Goal: Task Accomplishment & Management: Manage account settings

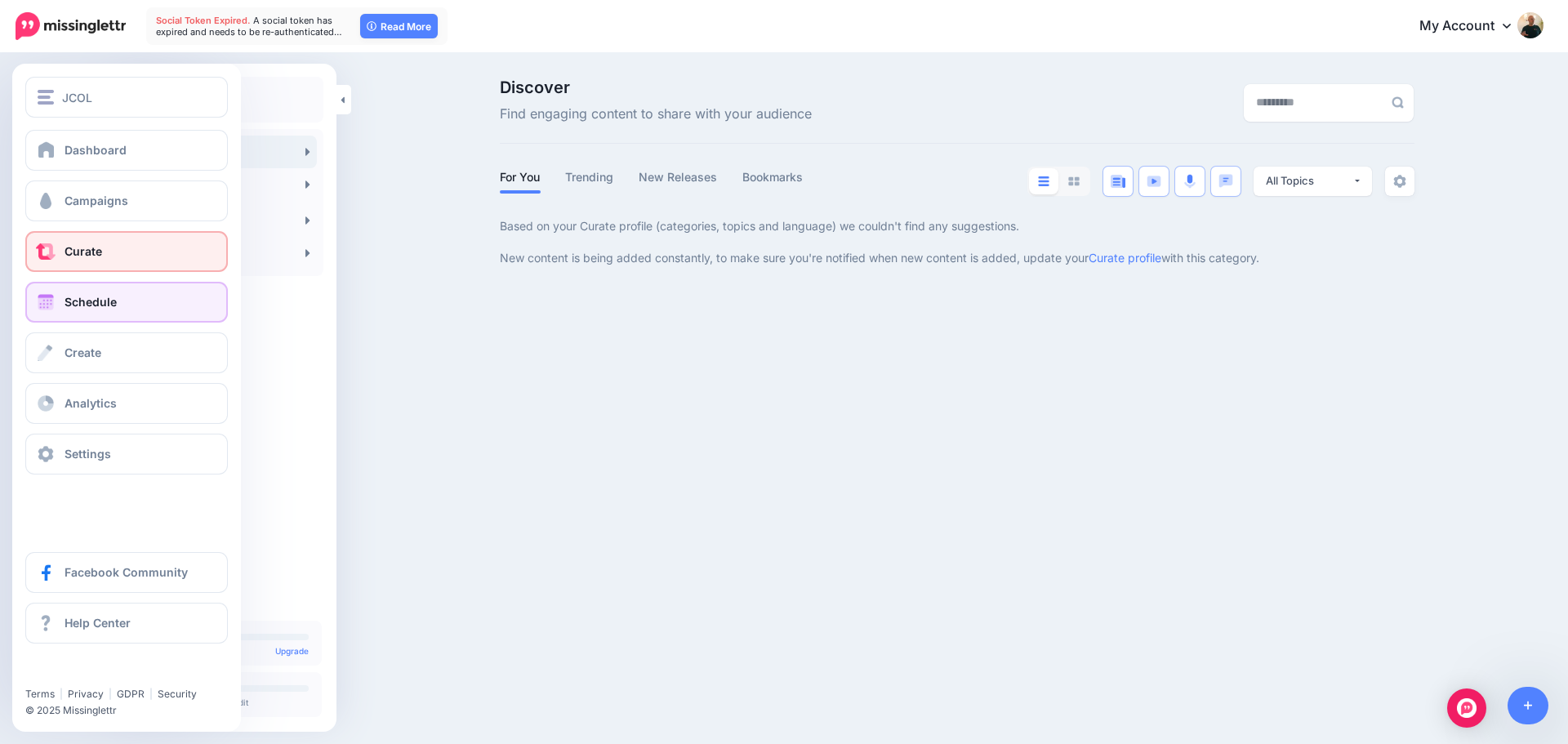
click at [94, 303] on span "Schedule" at bounding box center [90, 301] width 53 height 14
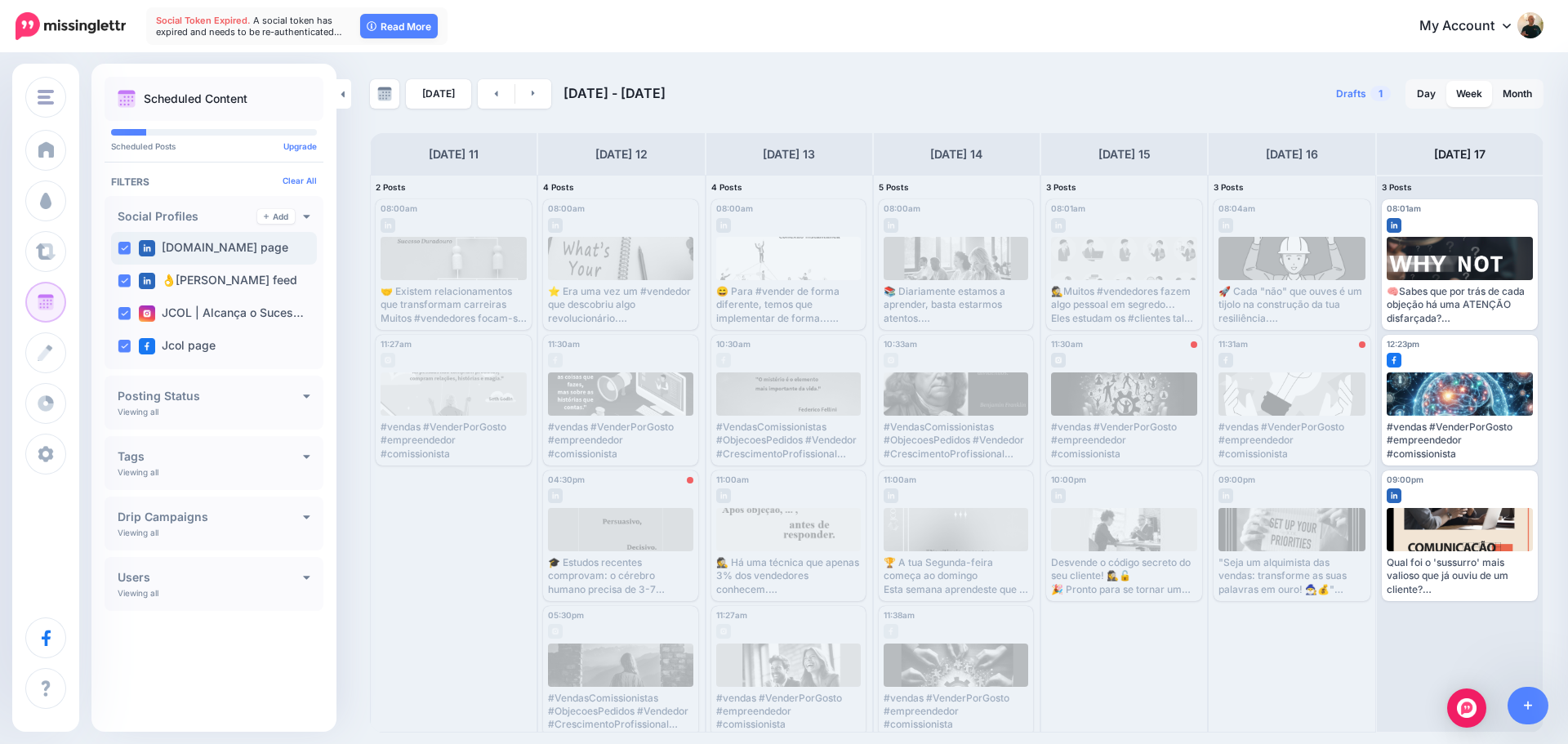
click at [178, 250] on label "[DOMAIN_NAME] page" at bounding box center [214, 248] width 150 height 16
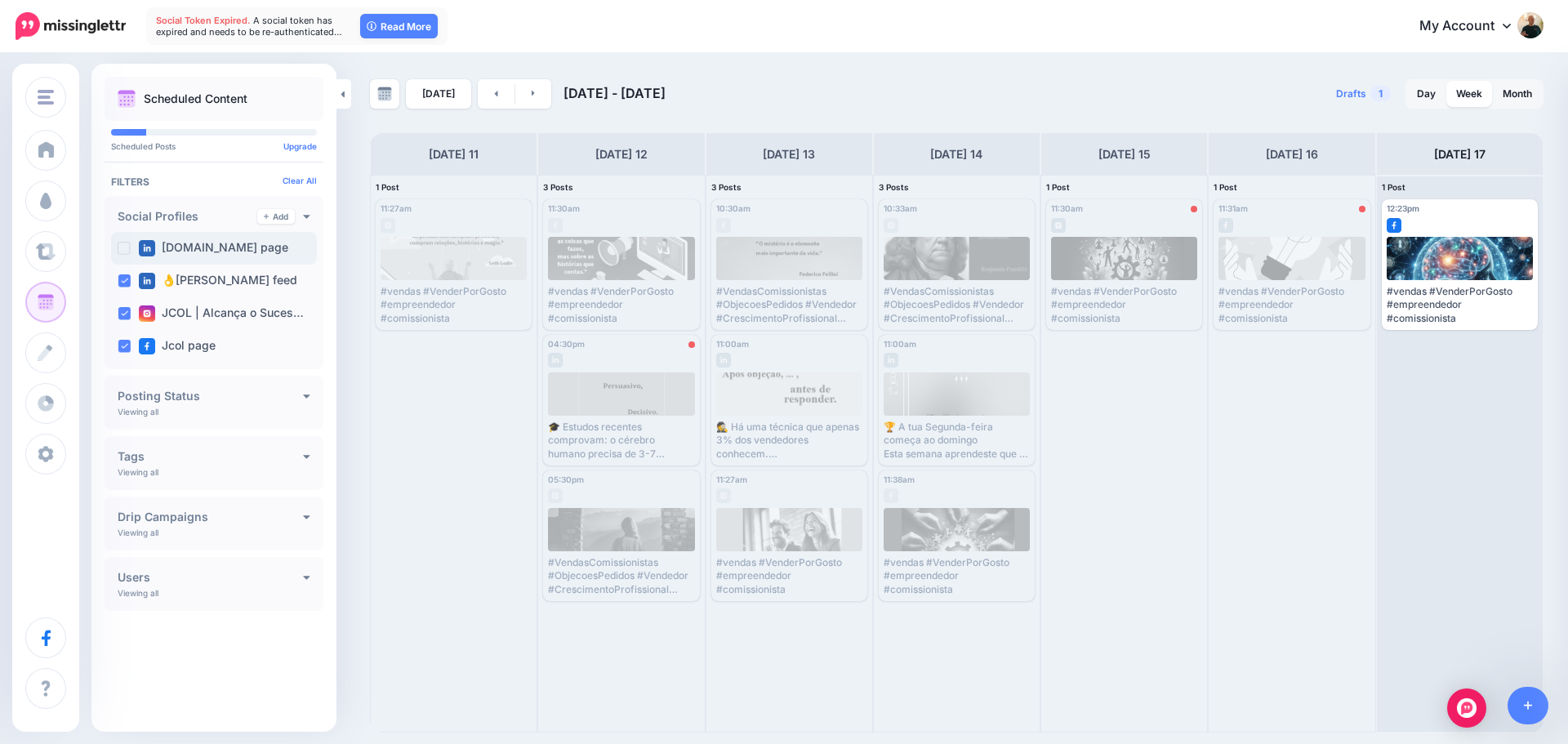
click at [178, 250] on label "[DOMAIN_NAME] page" at bounding box center [214, 248] width 150 height 16
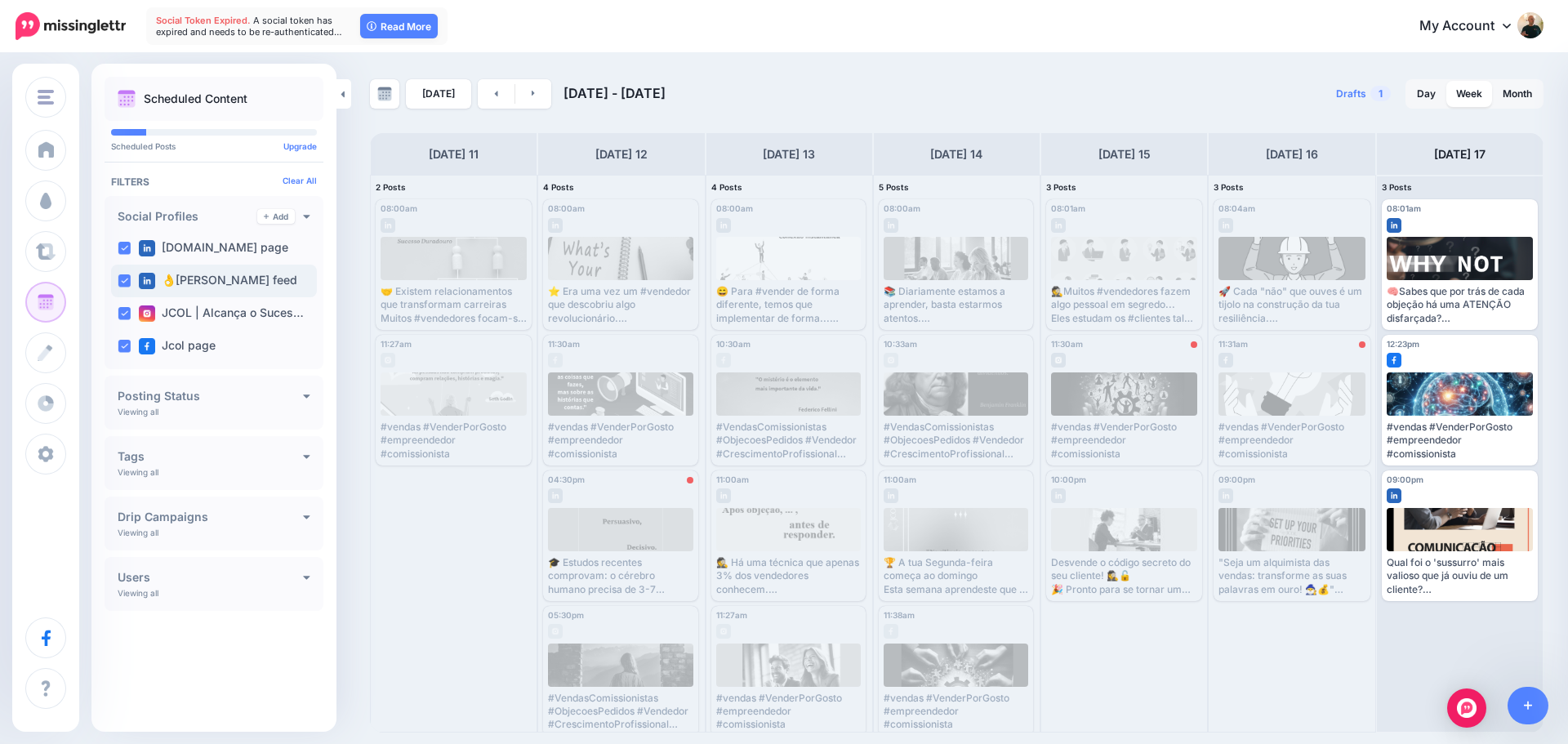
click at [197, 280] on label "👌JC Oliveira feed" at bounding box center [218, 281] width 158 height 16
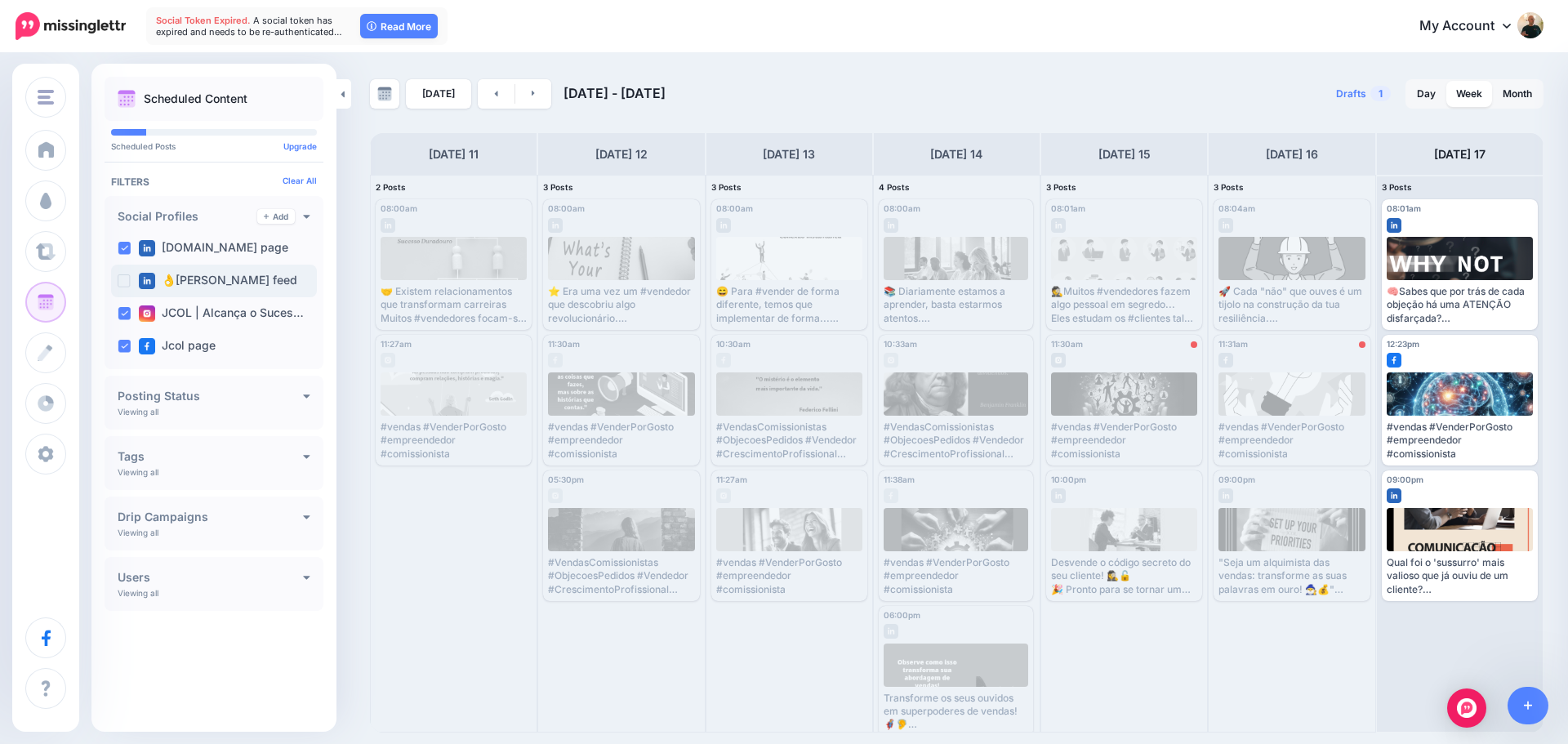
click at [197, 280] on label "👌JC Oliveira feed" at bounding box center [218, 281] width 158 height 16
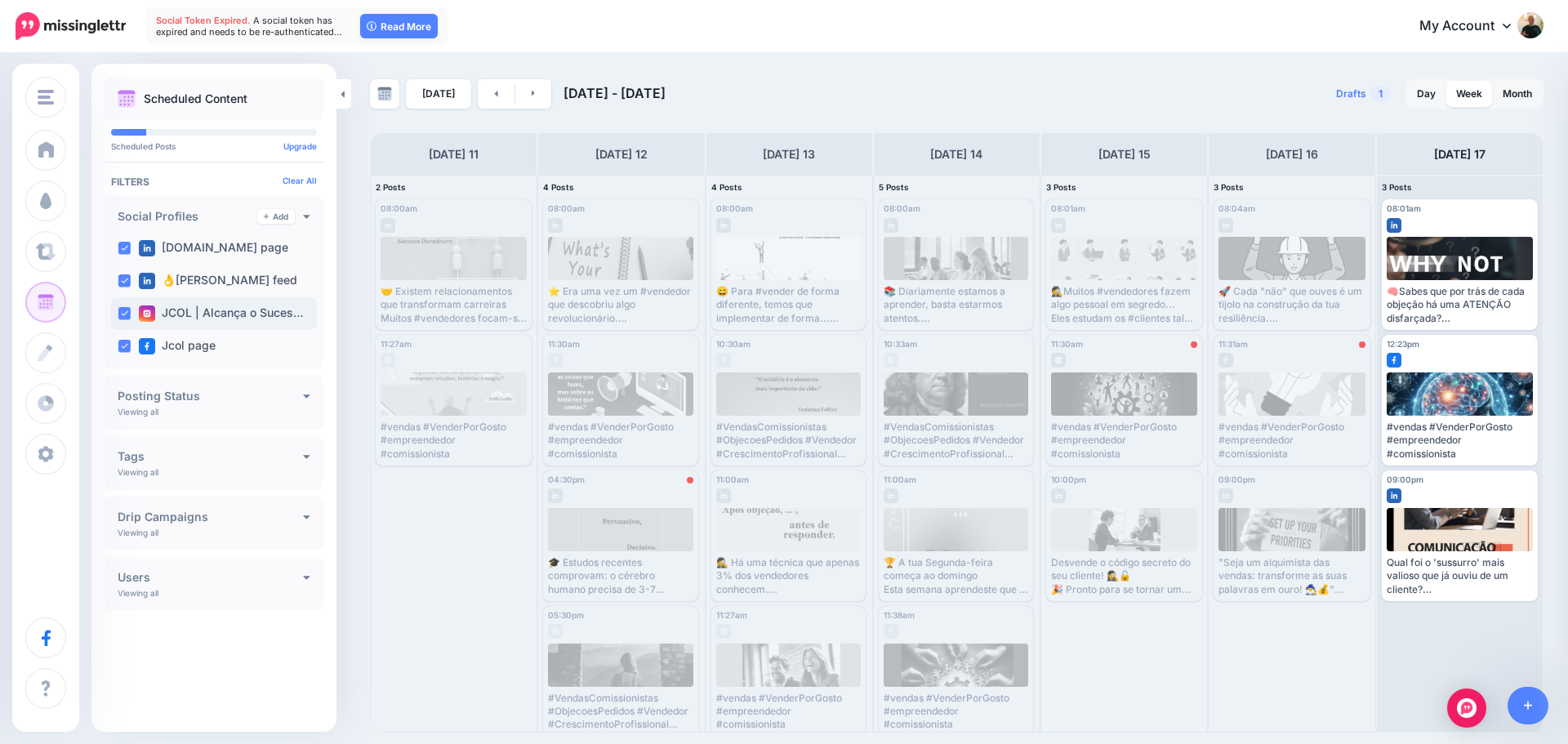
click at [214, 317] on label "JCOL | Alcança o Suces…" at bounding box center [221, 313] width 165 height 16
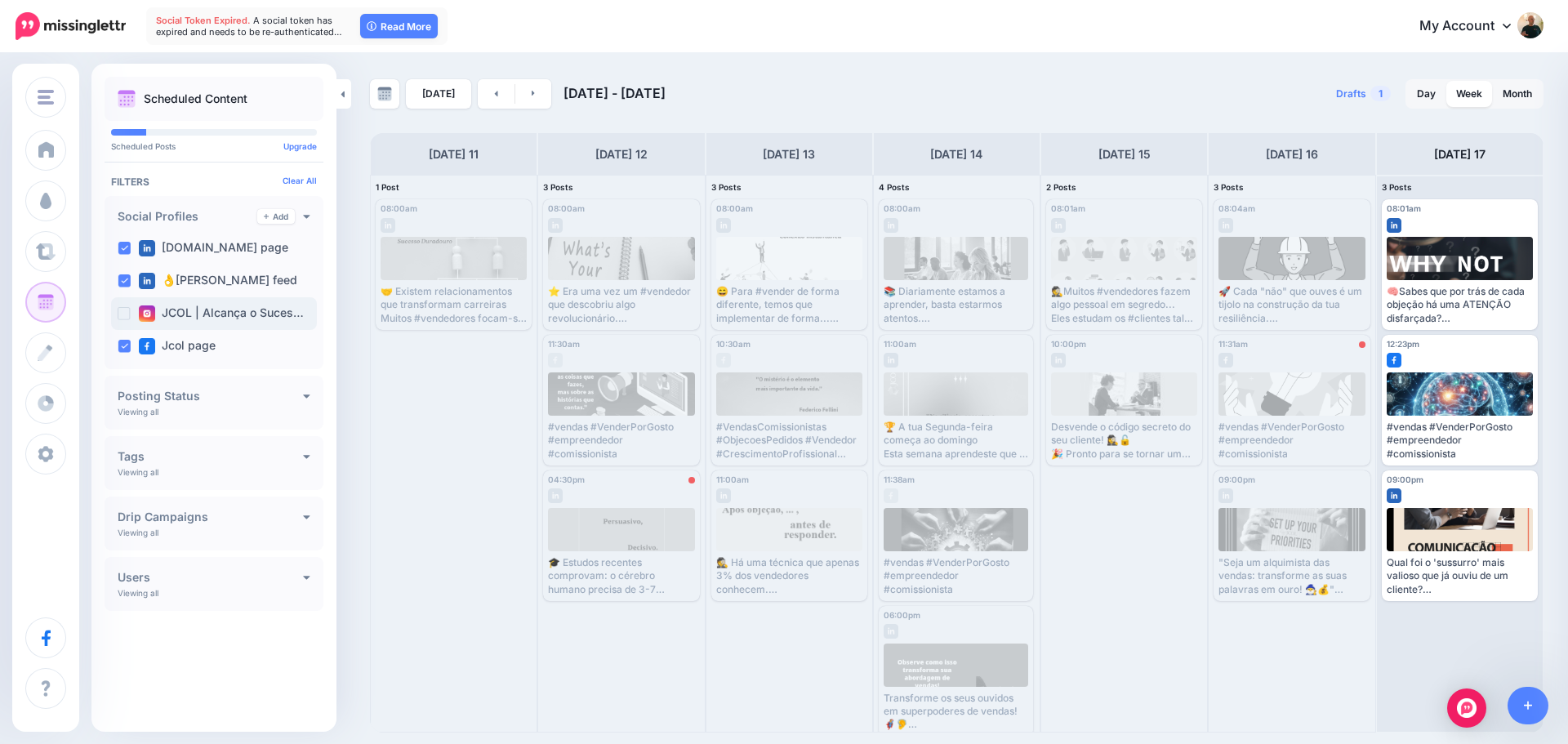
click at [214, 317] on label "JCOL | Alcança o Suces…" at bounding box center [221, 313] width 165 height 16
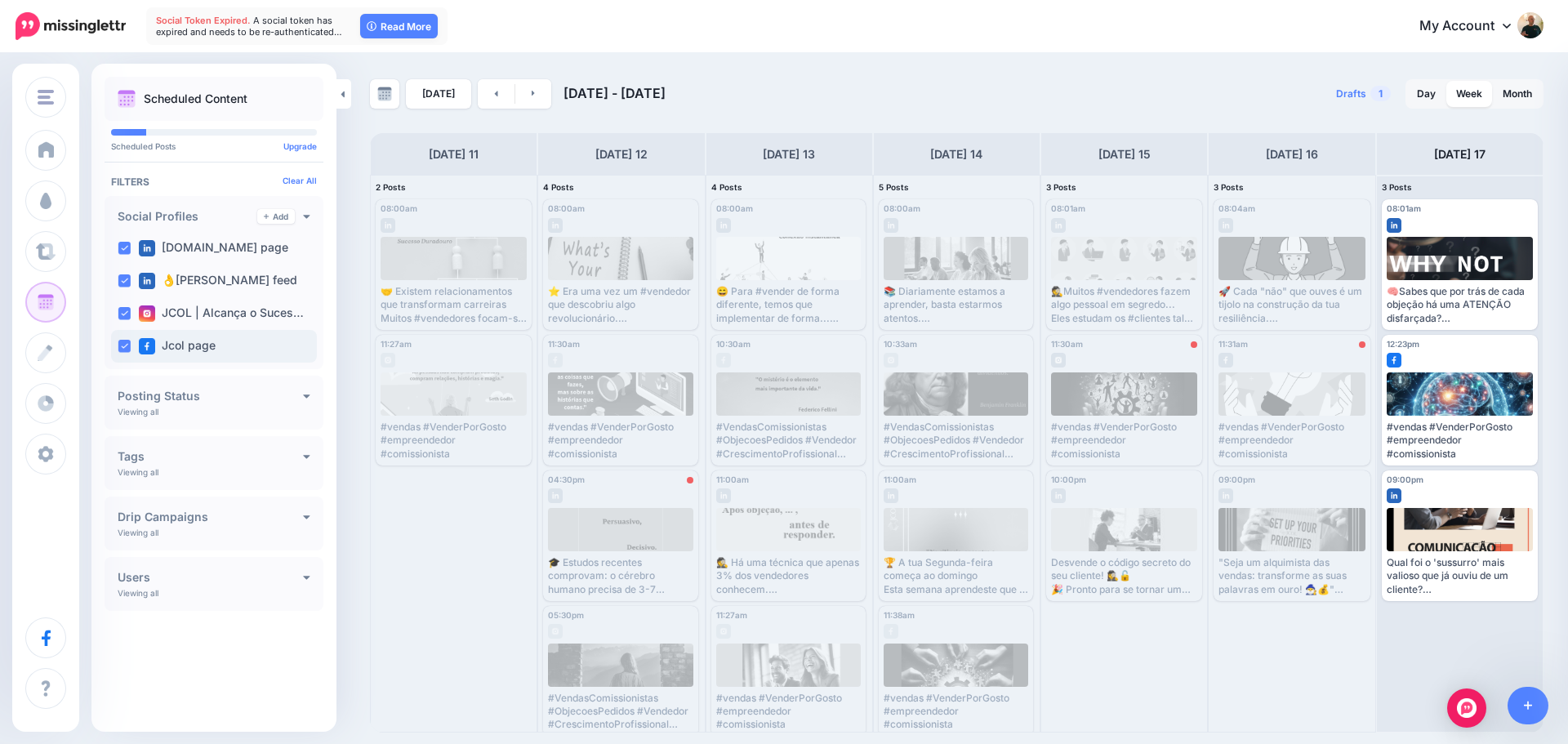
click at [193, 341] on label "Jcol page" at bounding box center [177, 346] width 77 height 16
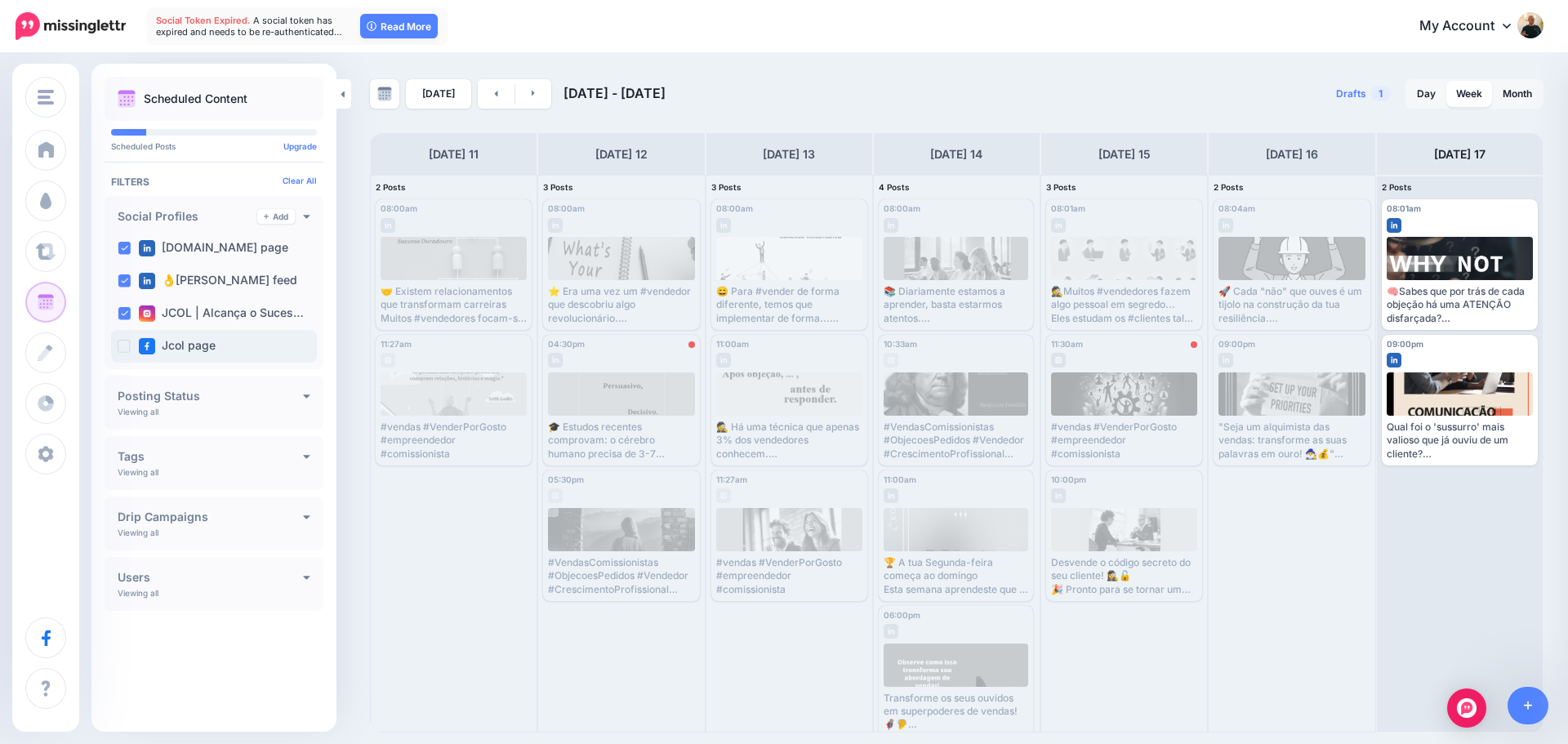
click at [193, 341] on label "Jcol page" at bounding box center [177, 346] width 77 height 16
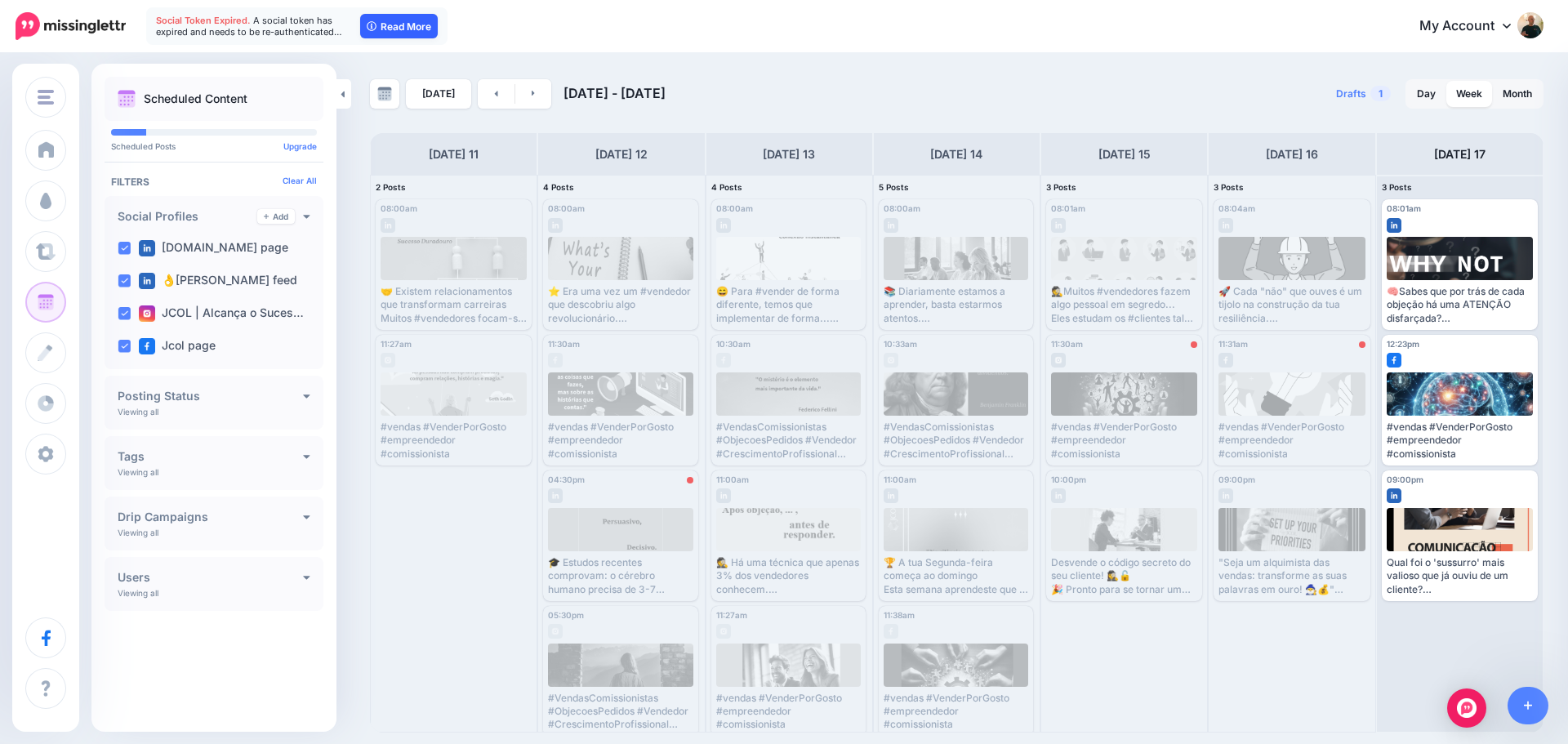
click at [406, 21] on link "Read More" at bounding box center [399, 26] width 77 height 24
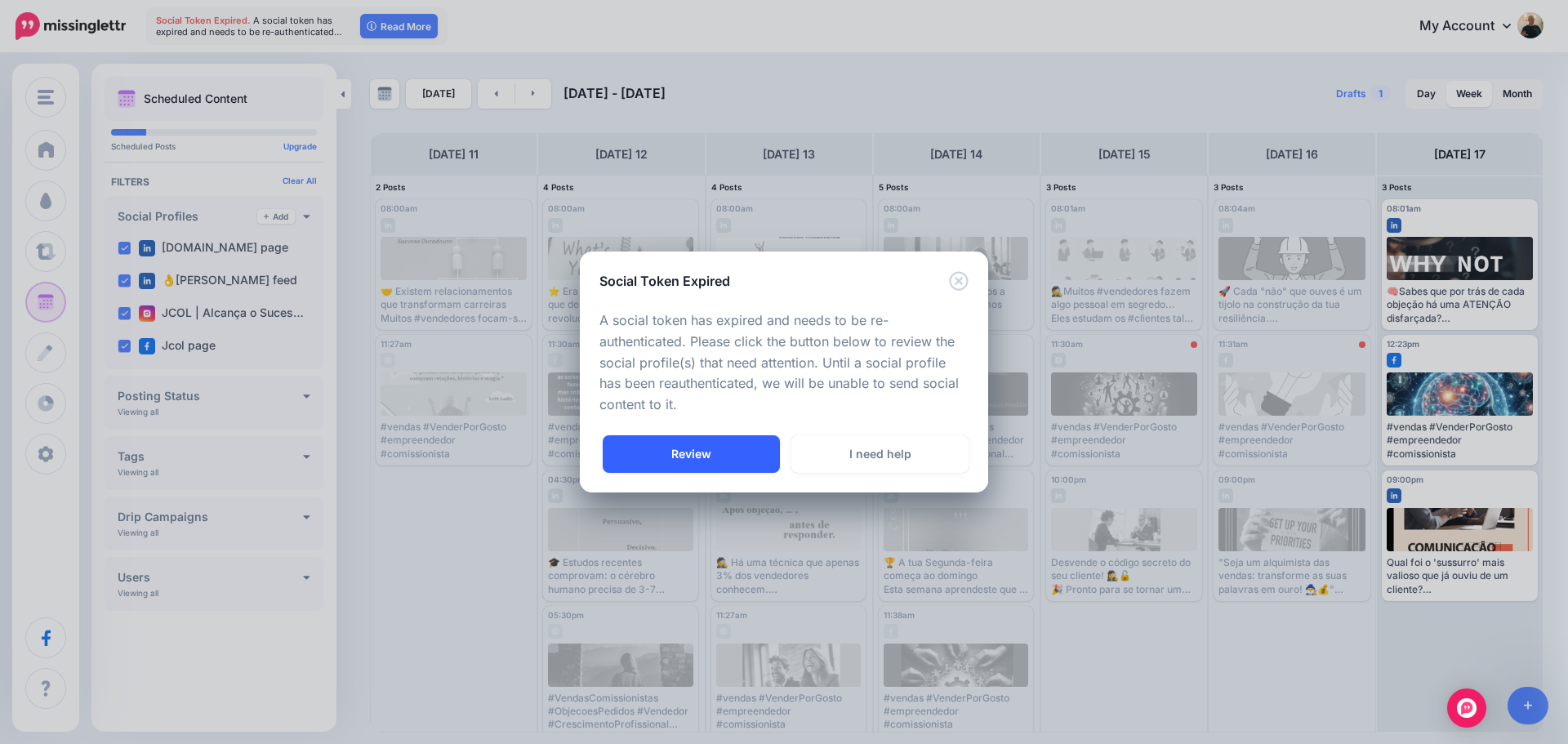
click at [689, 455] on link "Review" at bounding box center [691, 454] width 177 height 38
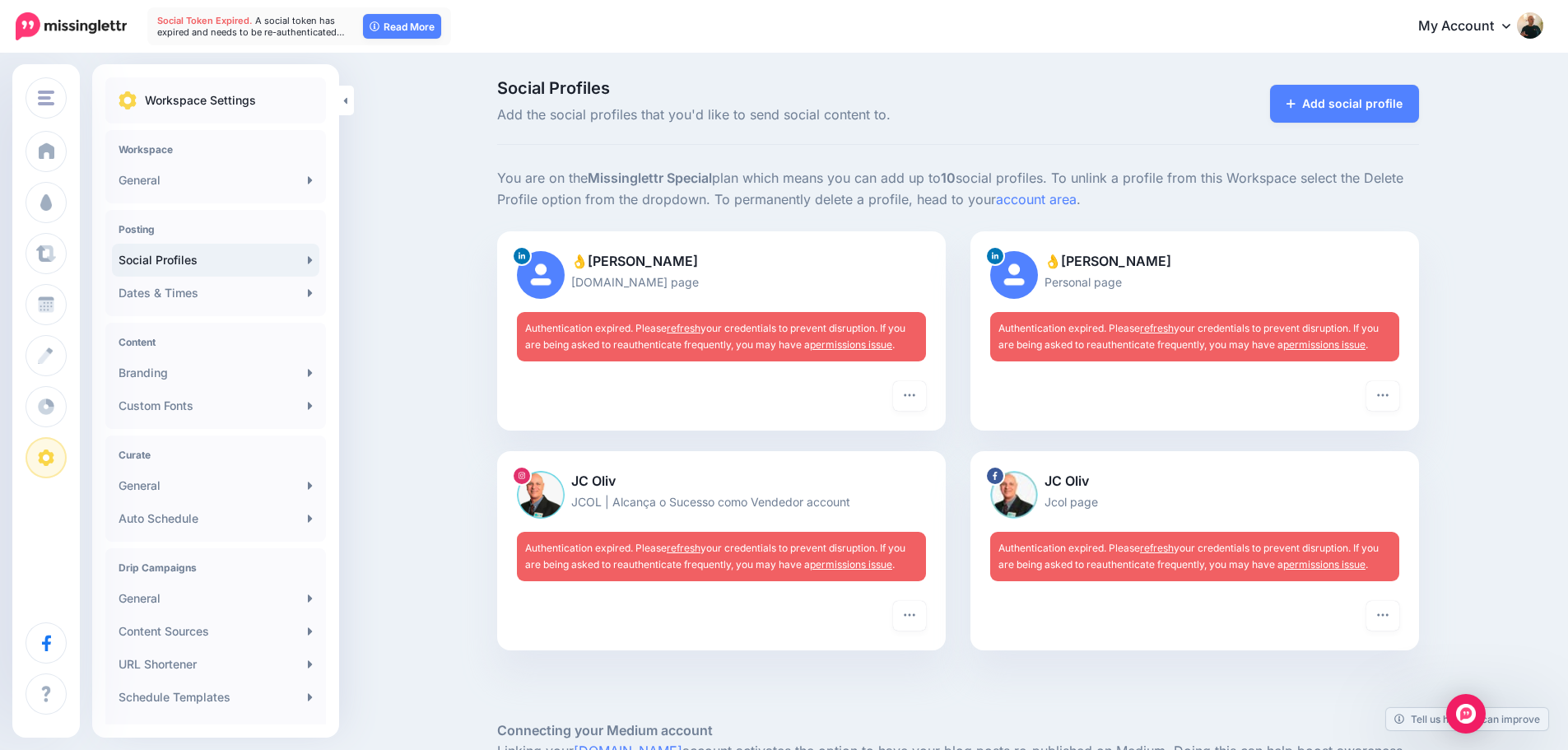
click at [694, 326] on link "refresh" at bounding box center [683, 328] width 34 height 12
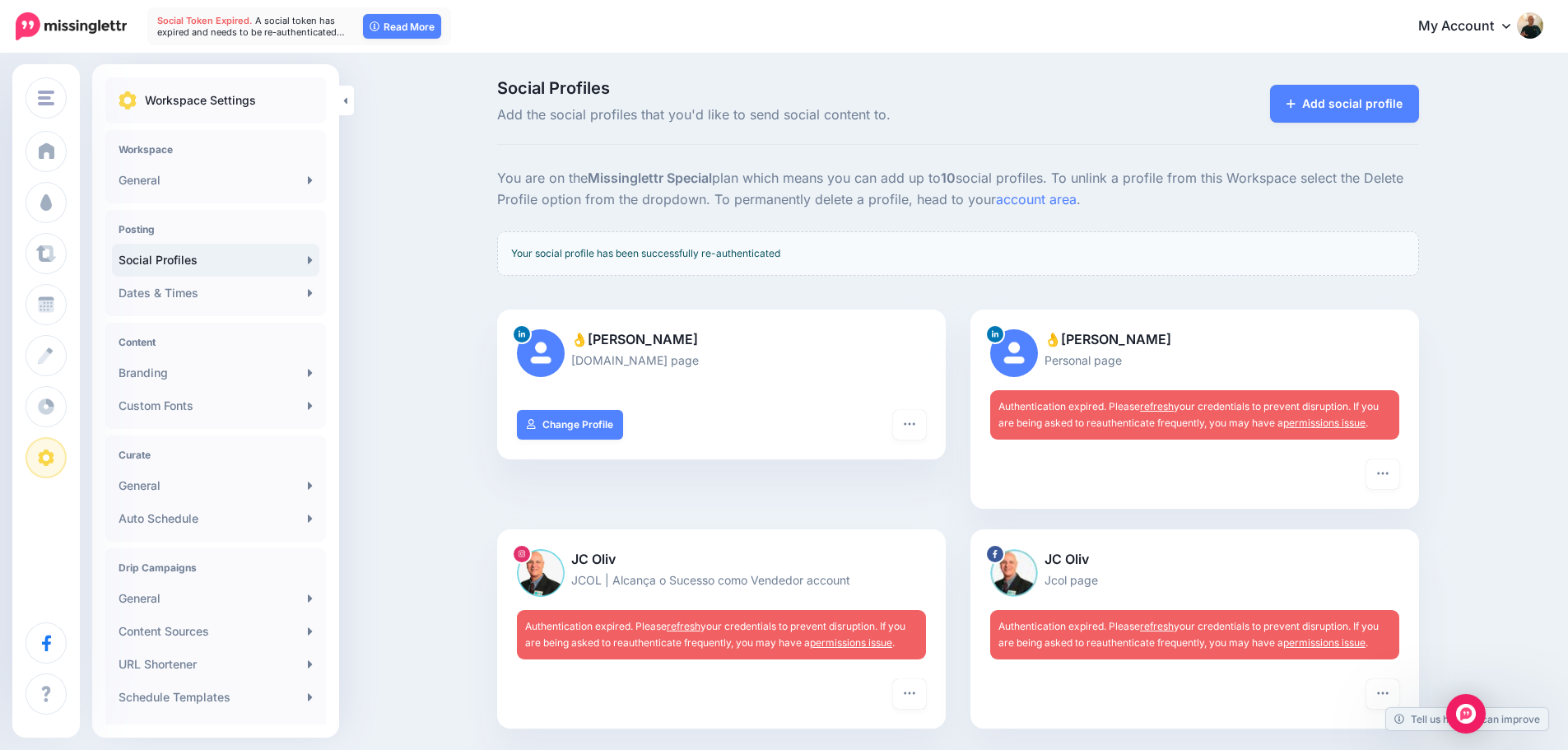
click at [1167, 407] on link "refresh" at bounding box center [1157, 406] width 34 height 12
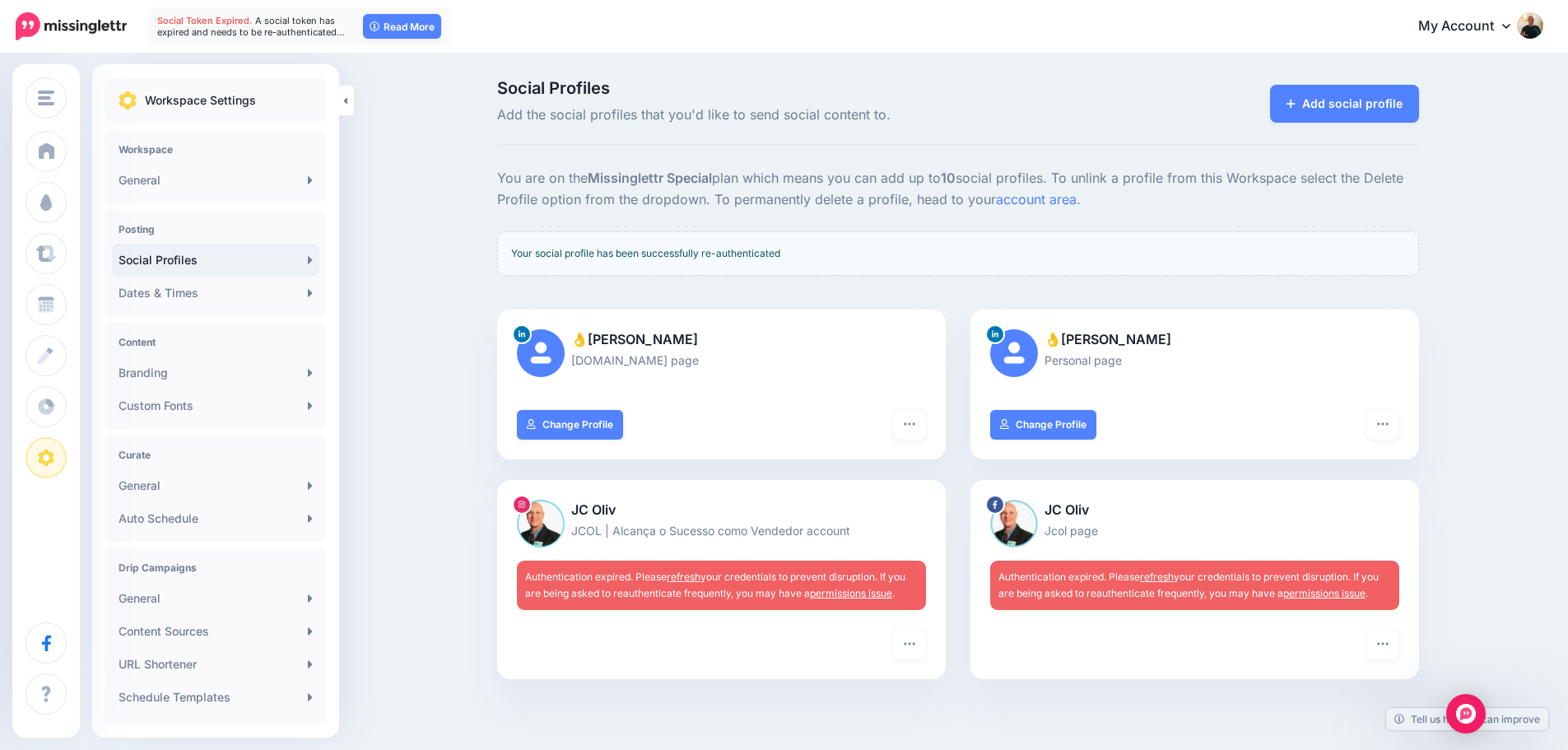
click at [691, 577] on link "refresh" at bounding box center [683, 576] width 34 height 12
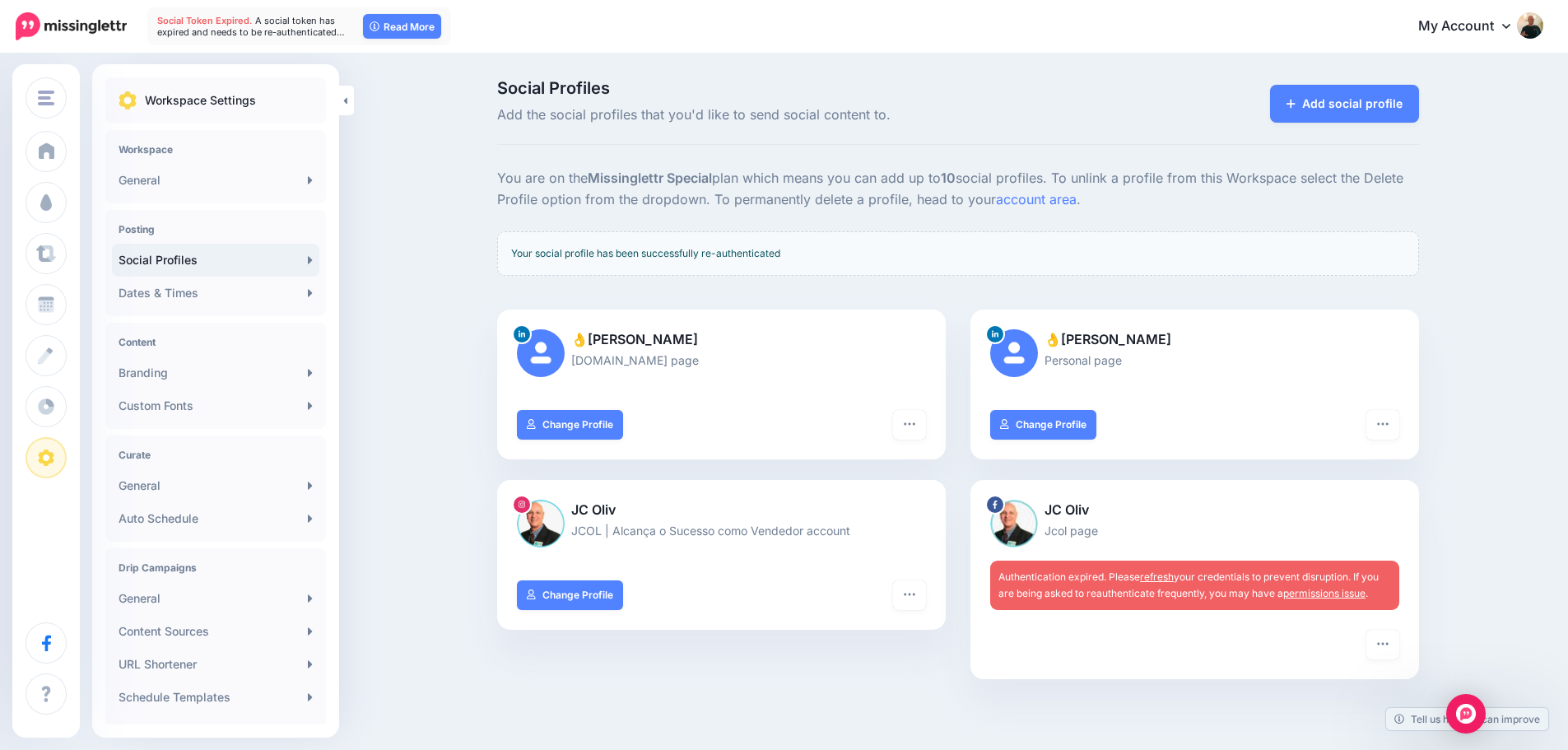
click at [1163, 576] on link "refresh" at bounding box center [1157, 576] width 34 height 12
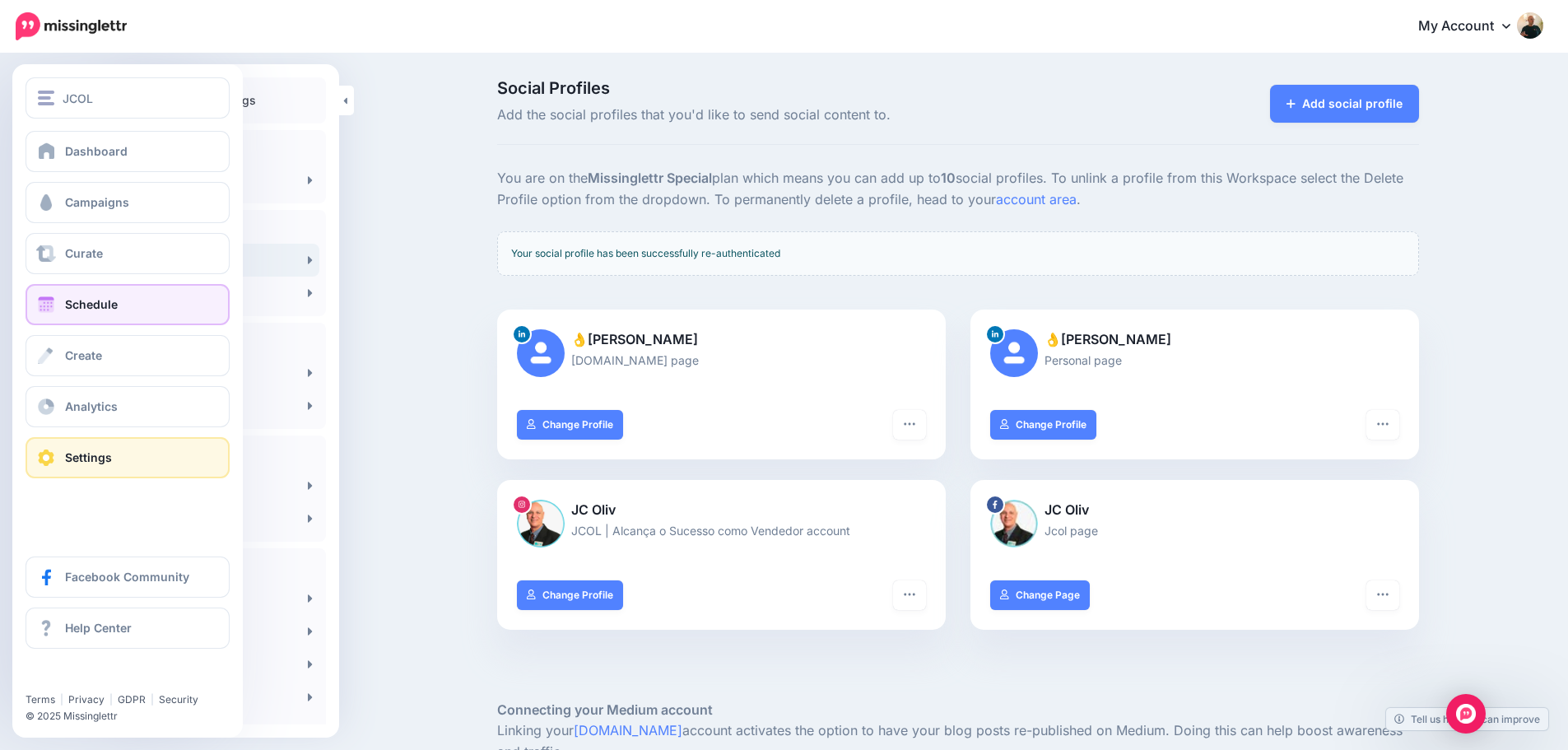
click at [87, 304] on span "Schedule" at bounding box center [91, 304] width 53 height 14
